Goal: Navigation & Orientation: Find specific page/section

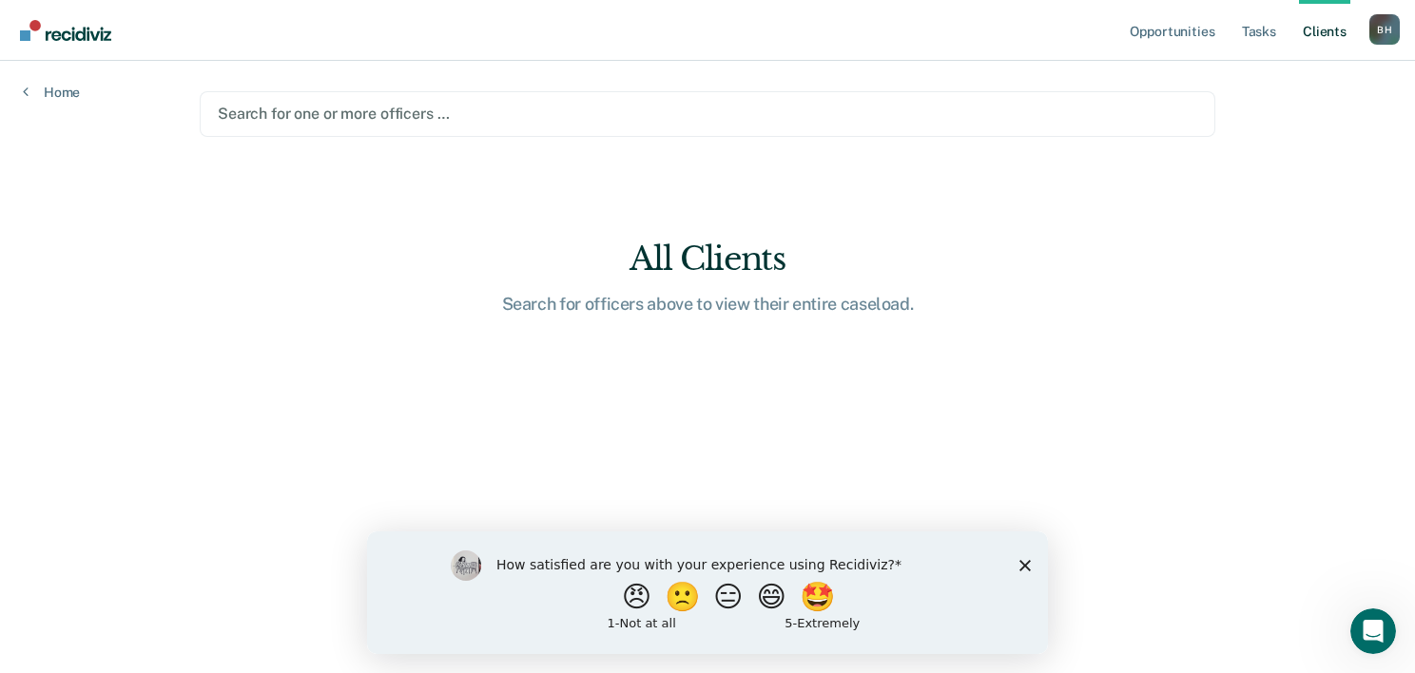
click at [1024, 563] on icon "Close survey" at bounding box center [1024, 564] width 11 height 11
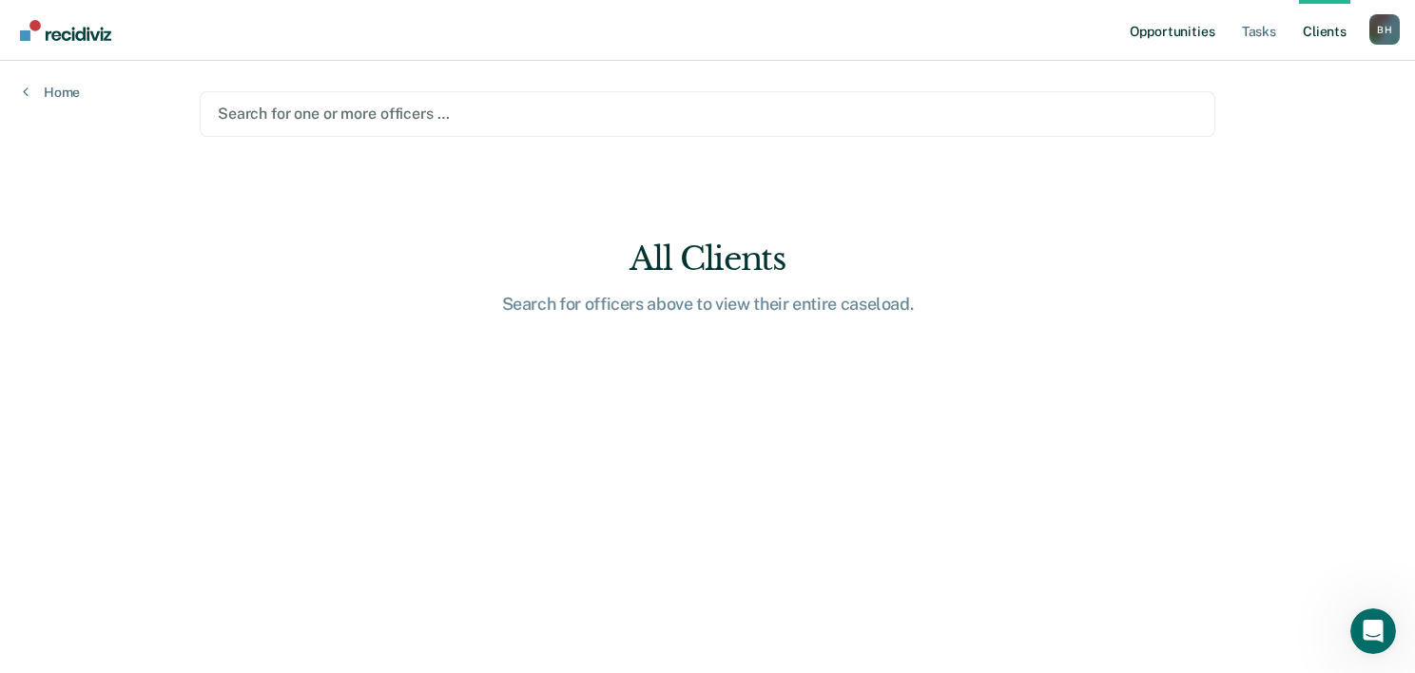
click at [1179, 21] on link "Opportunities" at bounding box center [1172, 30] width 92 height 61
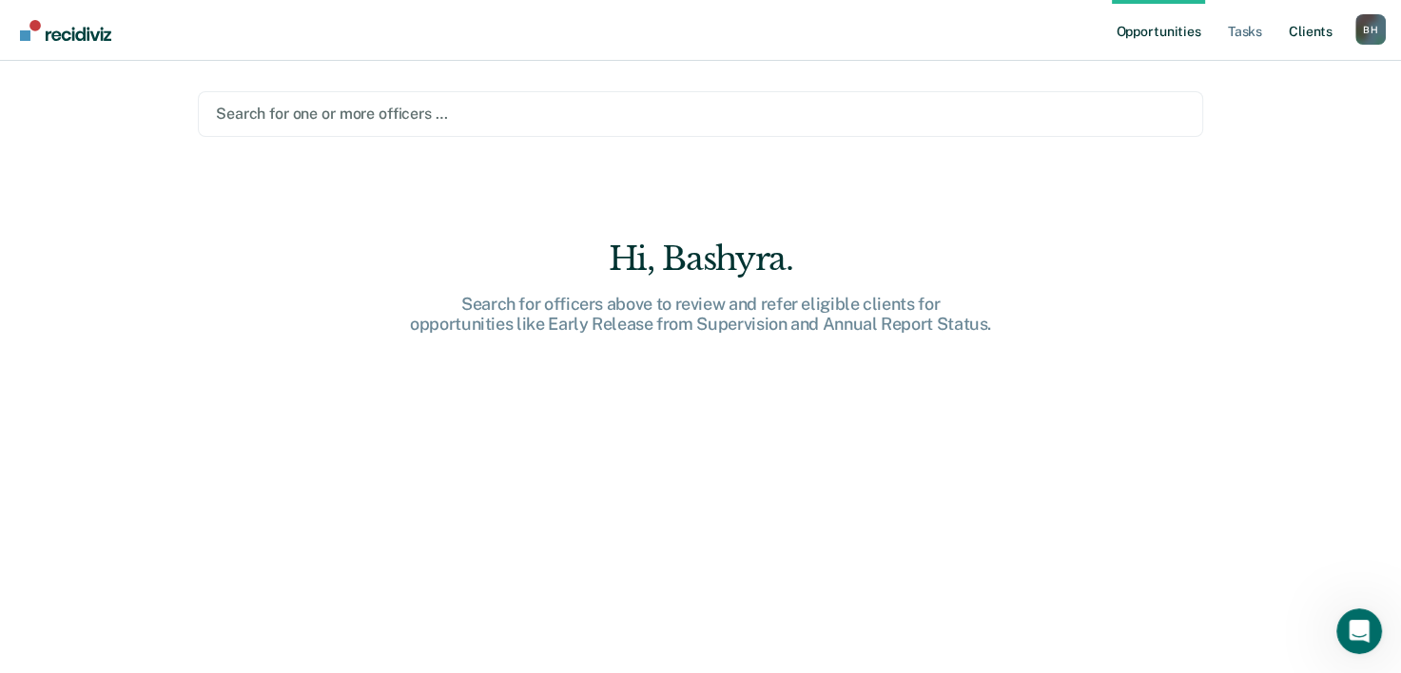
click at [1328, 15] on link "Client s" at bounding box center [1310, 30] width 51 height 61
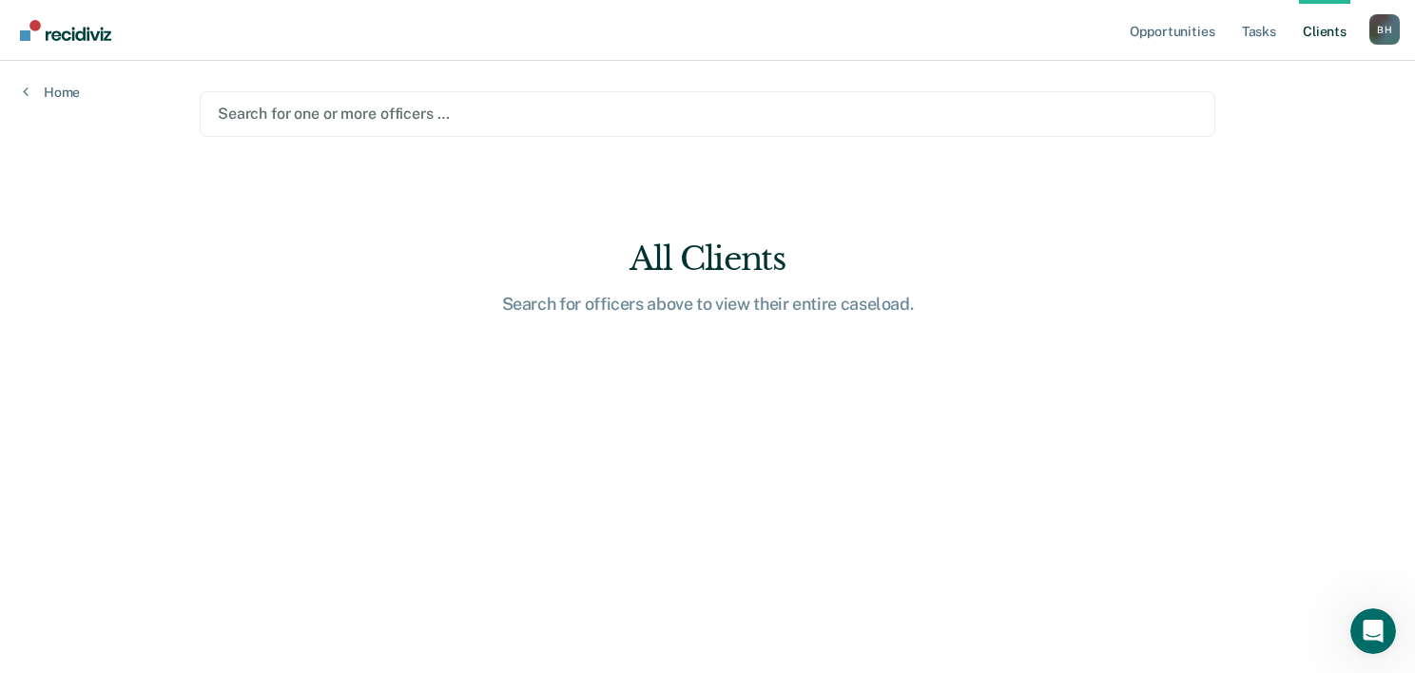
click at [1258, 19] on ul "Opportunities Tasks Client s" at bounding box center [1247, 30] width 243 height 61
click at [1255, 22] on ul "Opportunities Tasks Client s" at bounding box center [1247, 30] width 243 height 61
click at [1272, 23] on link "Tasks" at bounding box center [1259, 30] width 42 height 61
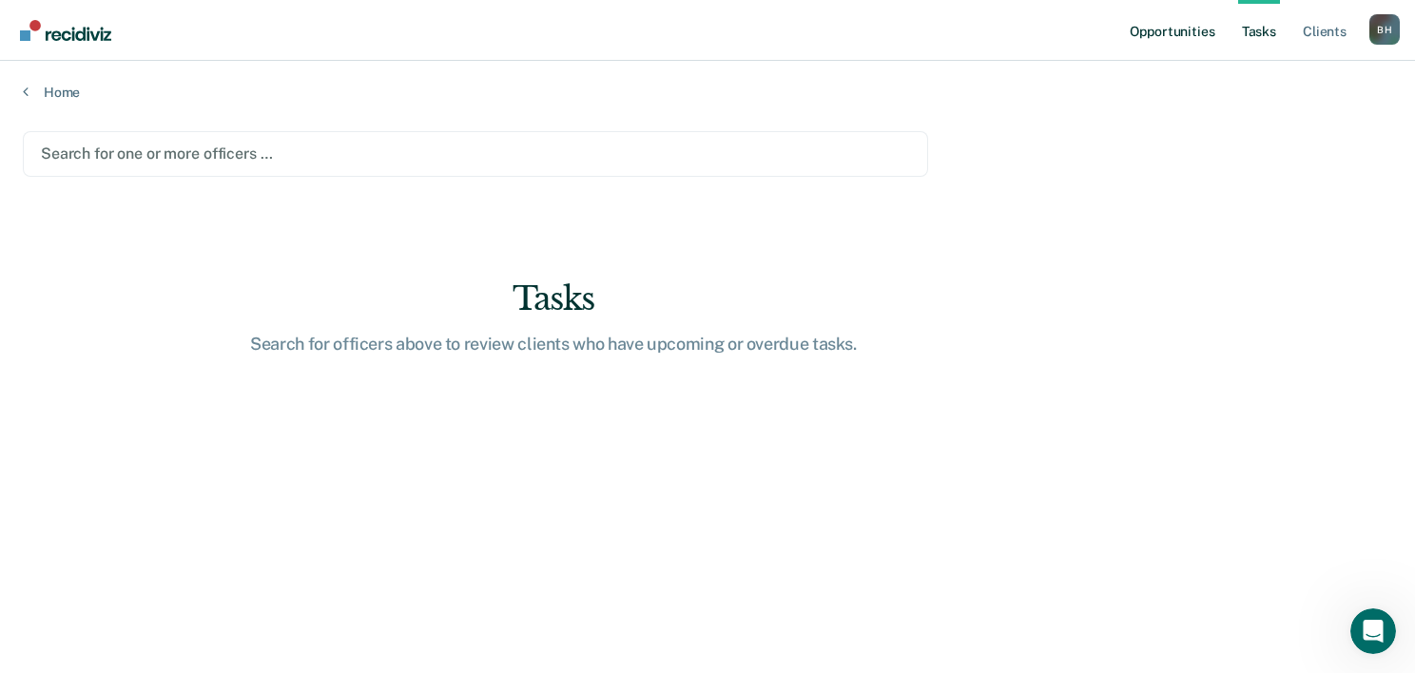
click at [1190, 32] on link "Opportunities" at bounding box center [1172, 30] width 92 height 61
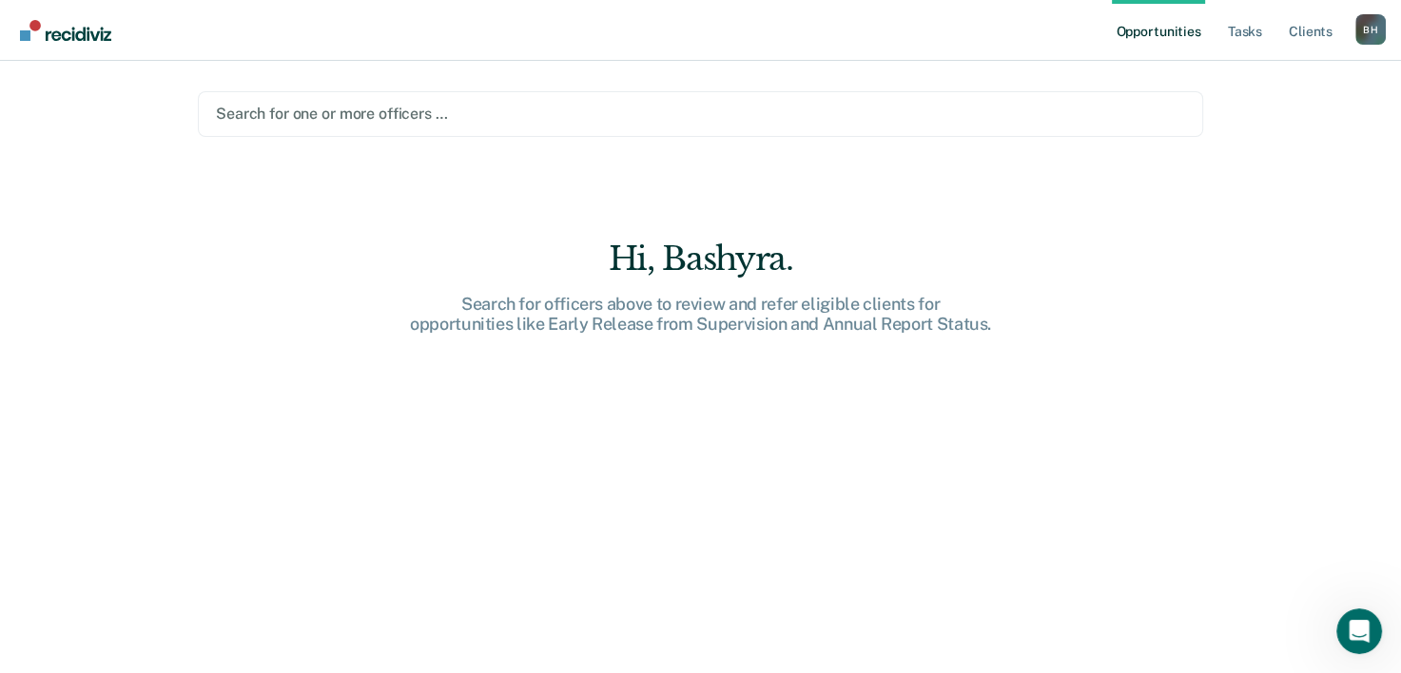
click at [1385, 33] on div "[PERSON_NAME] Profile How it works Log Out" at bounding box center [1370, 32] width 30 height 36
click at [1380, 31] on div "B H" at bounding box center [1370, 29] width 30 height 30
click at [1245, 69] on link "Profile" at bounding box center [1293, 77] width 153 height 16
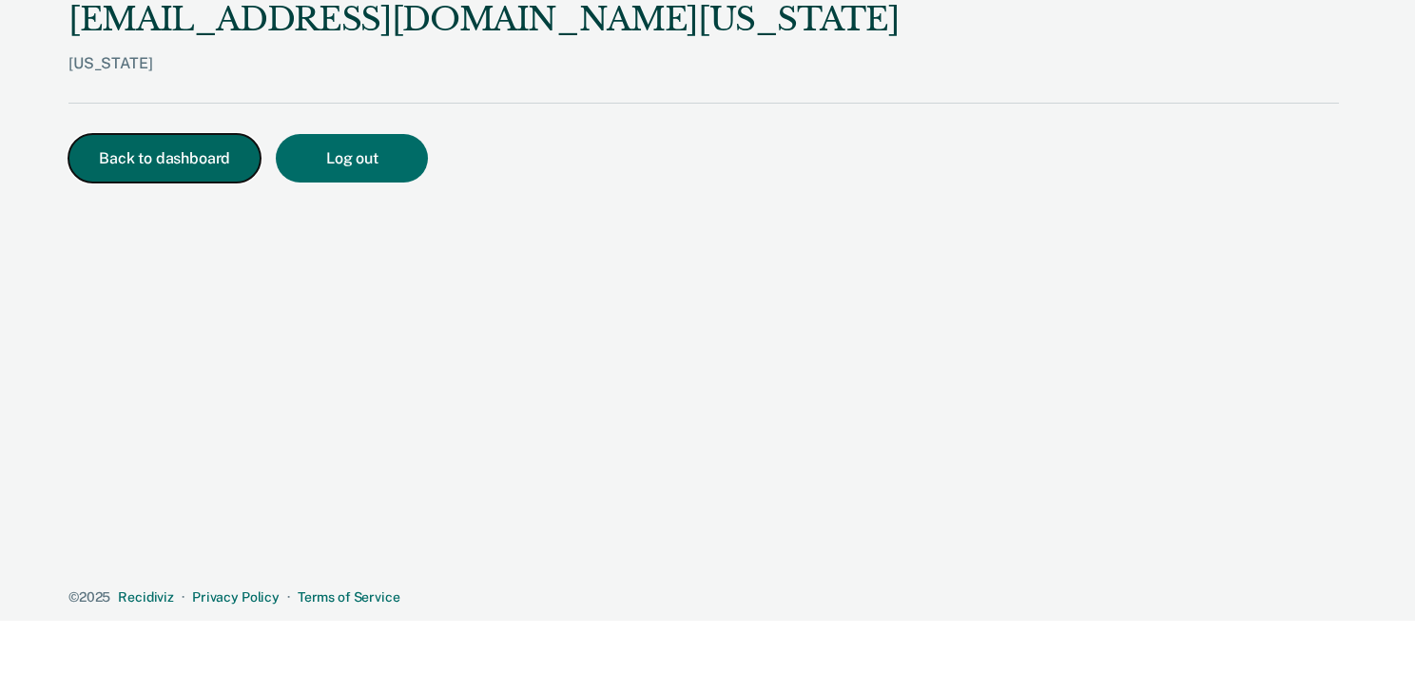
click at [122, 134] on button "Back to dashboard" at bounding box center [164, 158] width 192 height 48
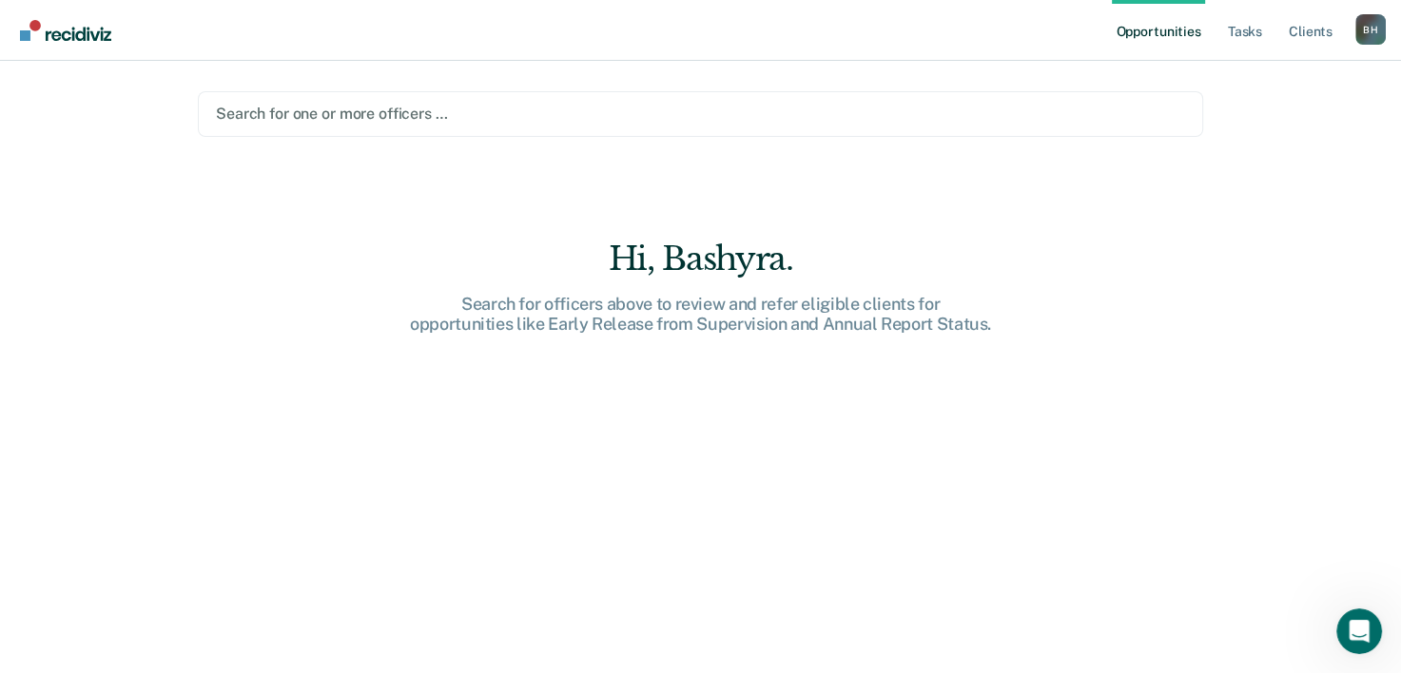
click at [411, 240] on div "Hi, Bashyra. Search for officers above to review and refer eligible clients for…" at bounding box center [700, 470] width 1005 height 460
click at [62, 45] on nav "Opportunities Tasks Client s Bashyra [PERSON_NAME] Profile How it works Log Out" at bounding box center [700, 30] width 1401 height 61
click at [74, 34] on link "Main navigation" at bounding box center [66, 30] width 103 height 32
click at [409, 166] on main "Search for one or more officers … Hi, [GEOGRAPHIC_DATA]. Search for officers ab…" at bounding box center [700, 344] width 1051 height 567
